Goal: Task Accomplishment & Management: Use online tool/utility

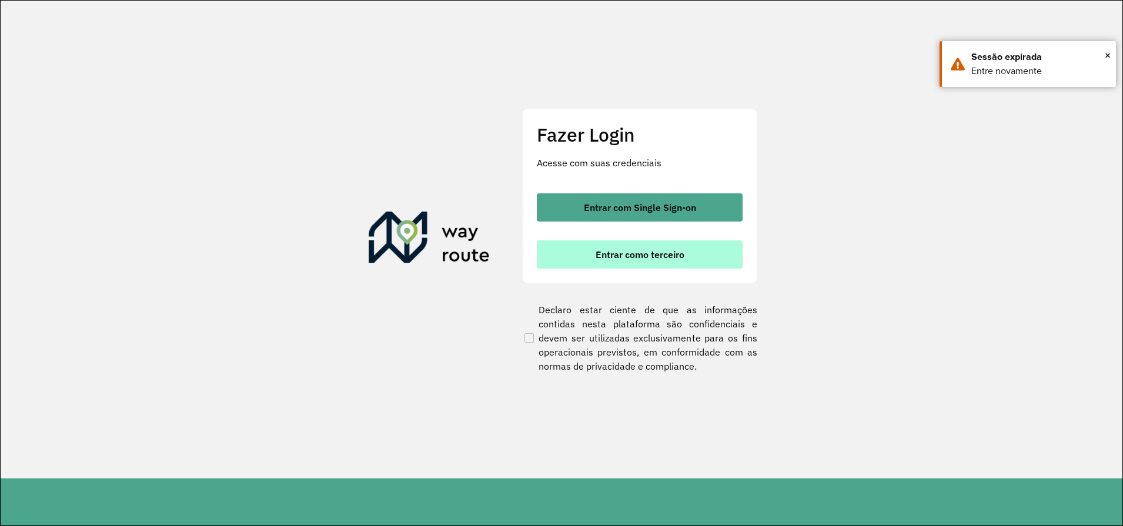
click at [617, 247] on button "Entrar como terceiro" at bounding box center [640, 254] width 206 height 28
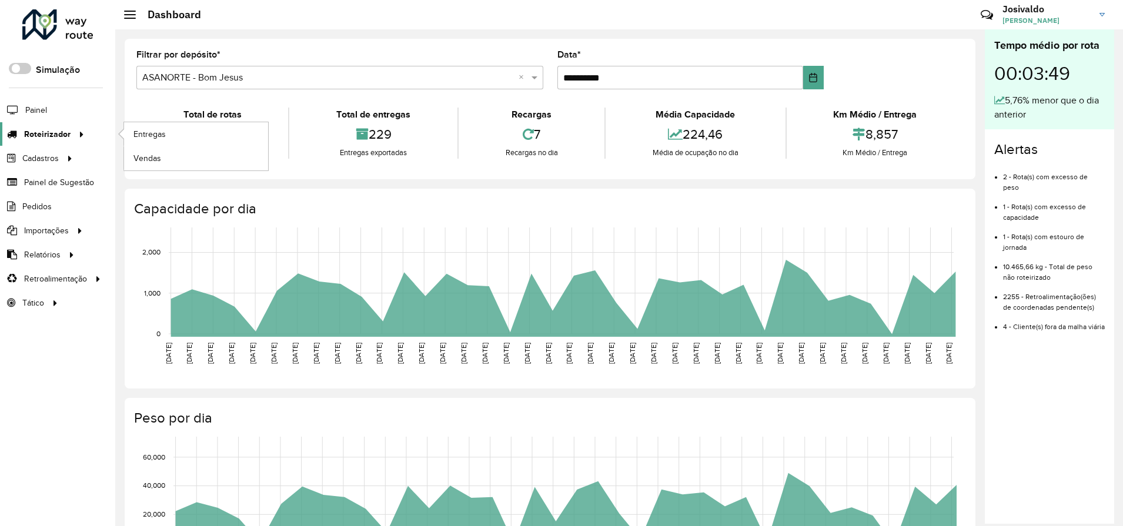
click at [59, 137] on span "Roteirizador" at bounding box center [47, 134] width 46 height 12
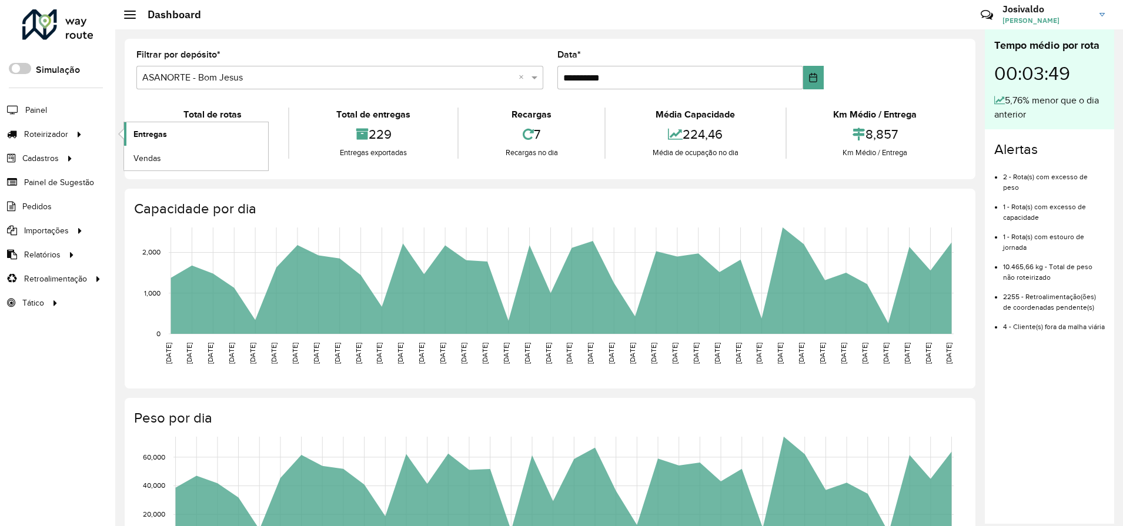
click at [167, 132] on link "Entregas" at bounding box center [196, 134] width 144 height 24
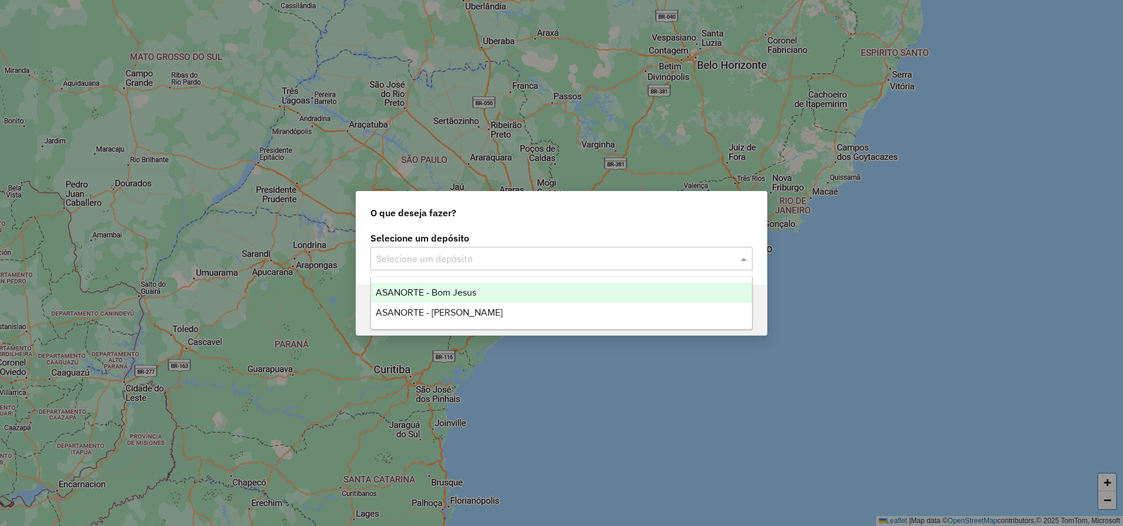
drag, startPoint x: 522, startPoint y: 259, endPoint x: 511, endPoint y: 276, distance: 20.4
click at [521, 259] on input "text" at bounding box center [549, 259] width 347 height 14
click at [468, 299] on div "ASANORTE - Bom Jesus" at bounding box center [561, 293] width 381 height 20
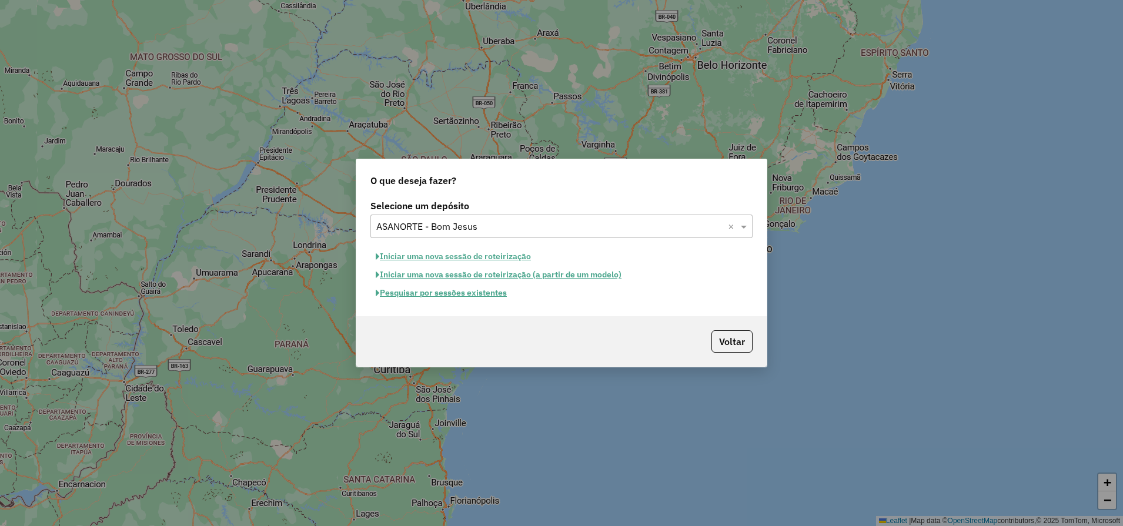
click at [459, 298] on button "Pesquisar por sessões existentes" at bounding box center [441, 293] width 142 height 18
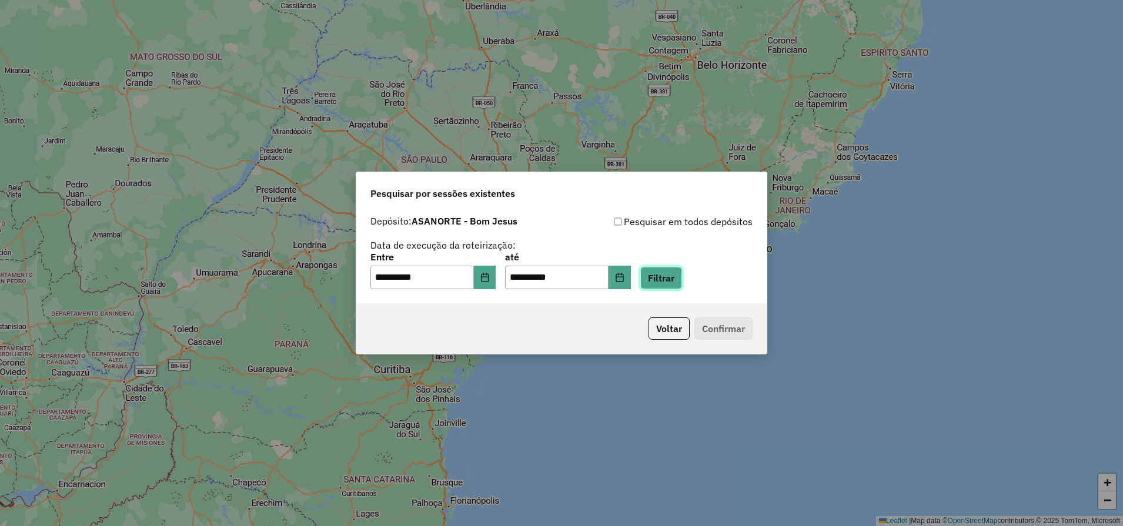
drag, startPoint x: 687, startPoint y: 287, endPoint x: 582, endPoint y: 333, distance: 114.2
click at [682, 287] on button "Filtrar" at bounding box center [661, 278] width 42 height 22
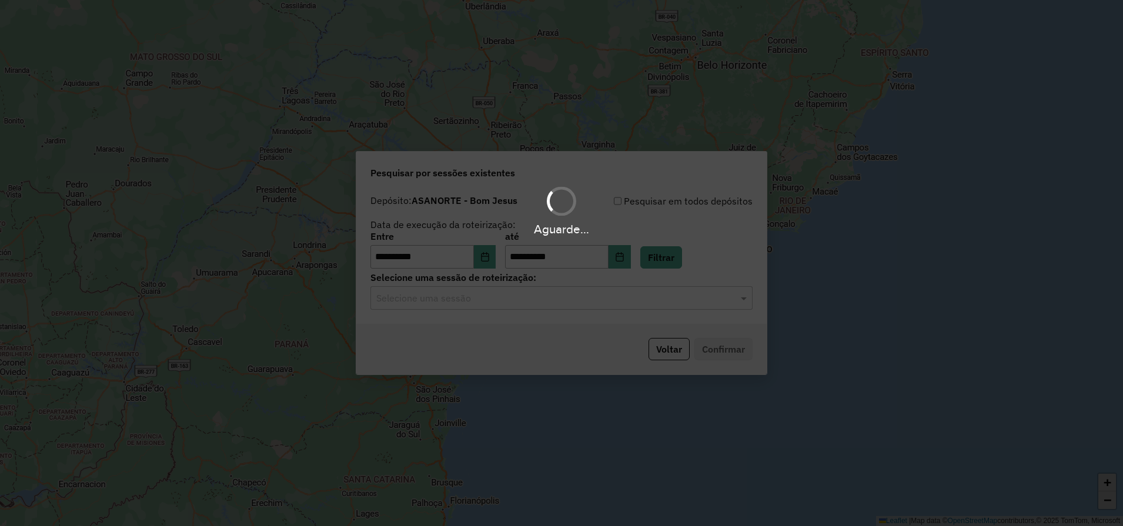
click at [499, 306] on div "Aguarde..." at bounding box center [561, 263] width 1123 height 526
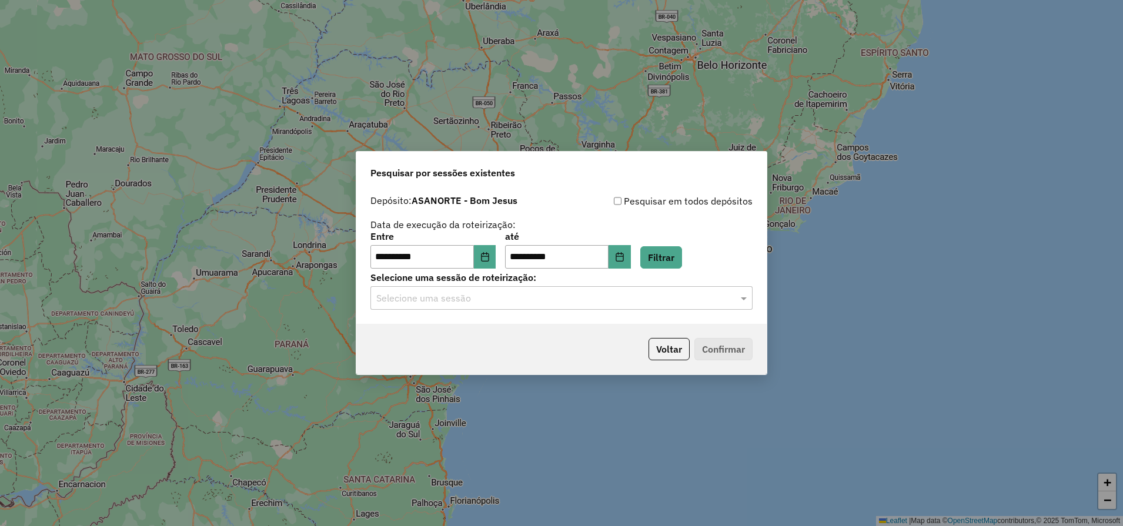
click at [499, 305] on div "Selecione uma sessão" at bounding box center [561, 298] width 382 height 24
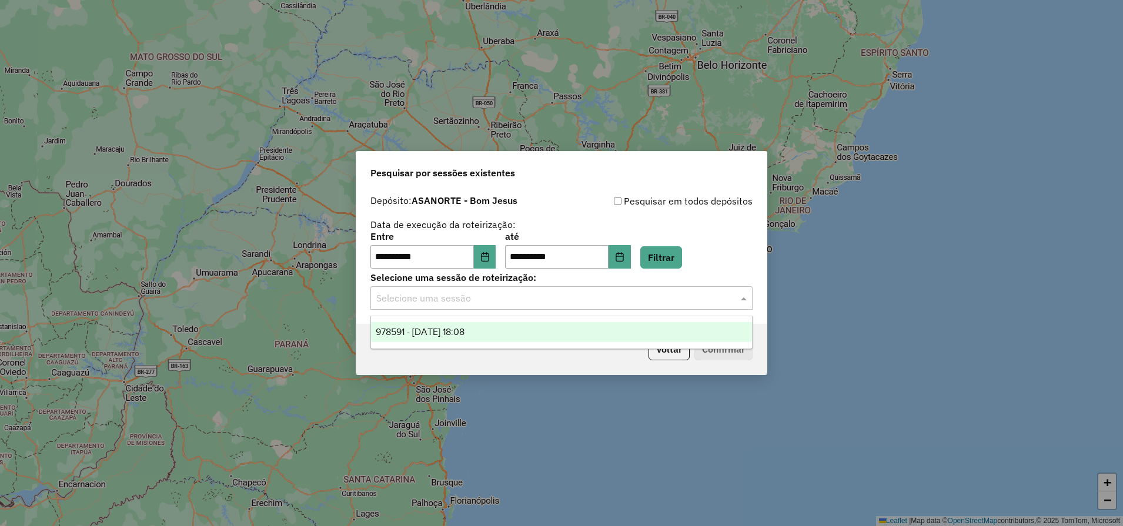
drag, startPoint x: 498, startPoint y: 332, endPoint x: 617, endPoint y: 358, distance: 121.1
click at [498, 333] on div "978591 - 13/08/2025 18:08" at bounding box center [561, 332] width 381 height 20
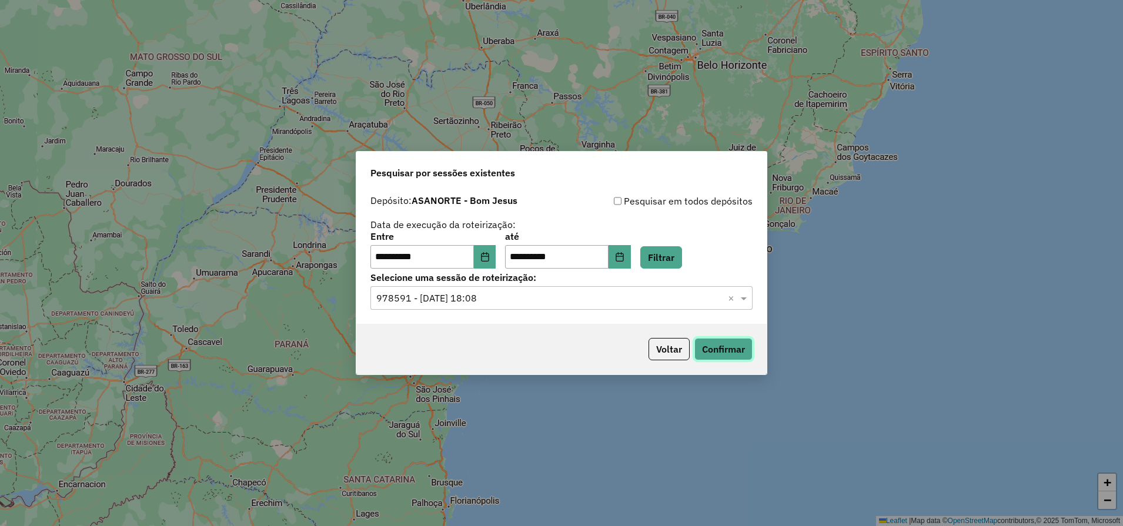
click at [728, 354] on button "Confirmar" at bounding box center [723, 349] width 58 height 22
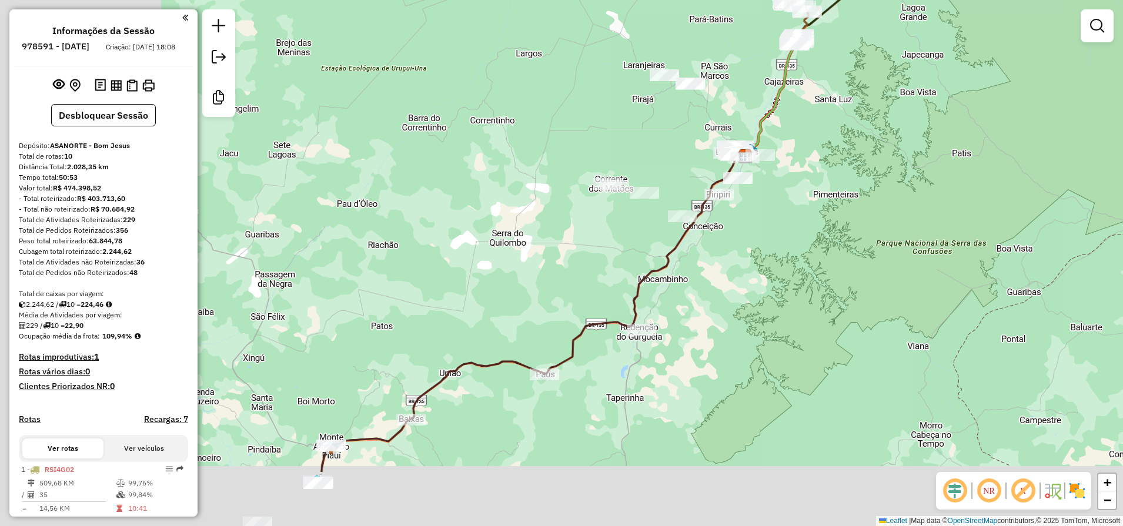
drag, startPoint x: 526, startPoint y: 425, endPoint x: 881, endPoint y: 133, distance: 459.7
click at [857, 155] on div "Janela de atendimento Grade de atendimento Capacidade Transportadoras Veículos …" at bounding box center [561, 263] width 1123 height 526
